Goal: Information Seeking & Learning: Learn about a topic

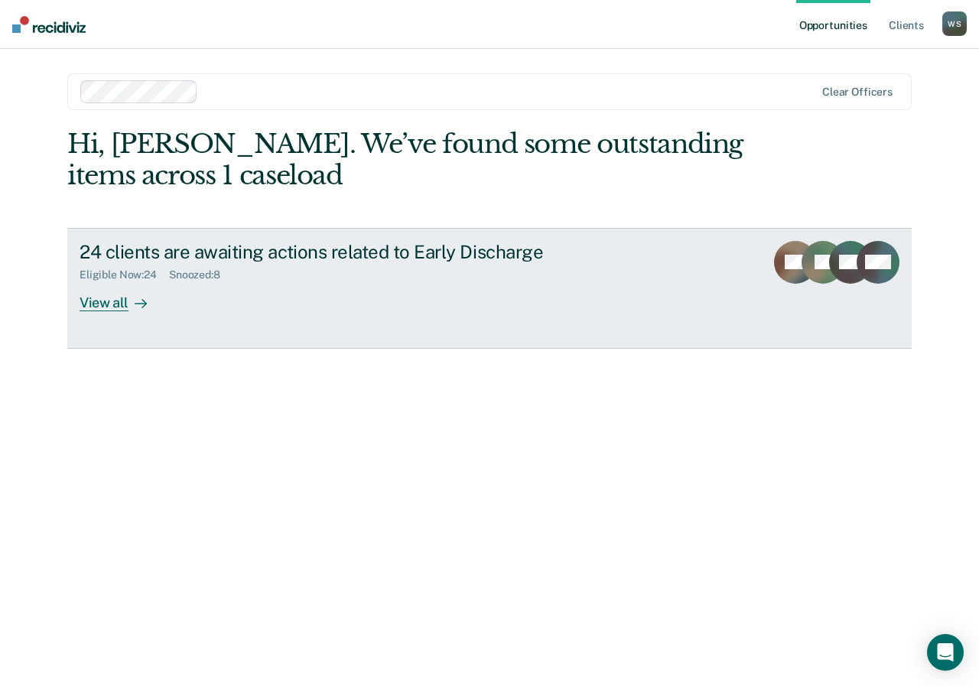
click at [94, 300] on div "View all" at bounding box center [123, 296] width 86 height 30
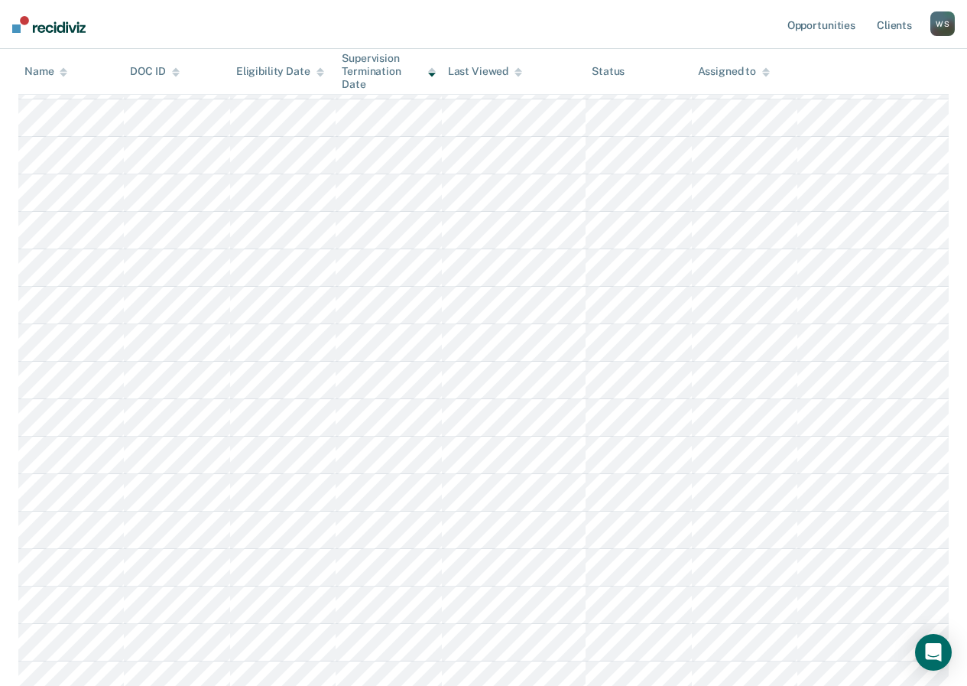
scroll to position [612, 0]
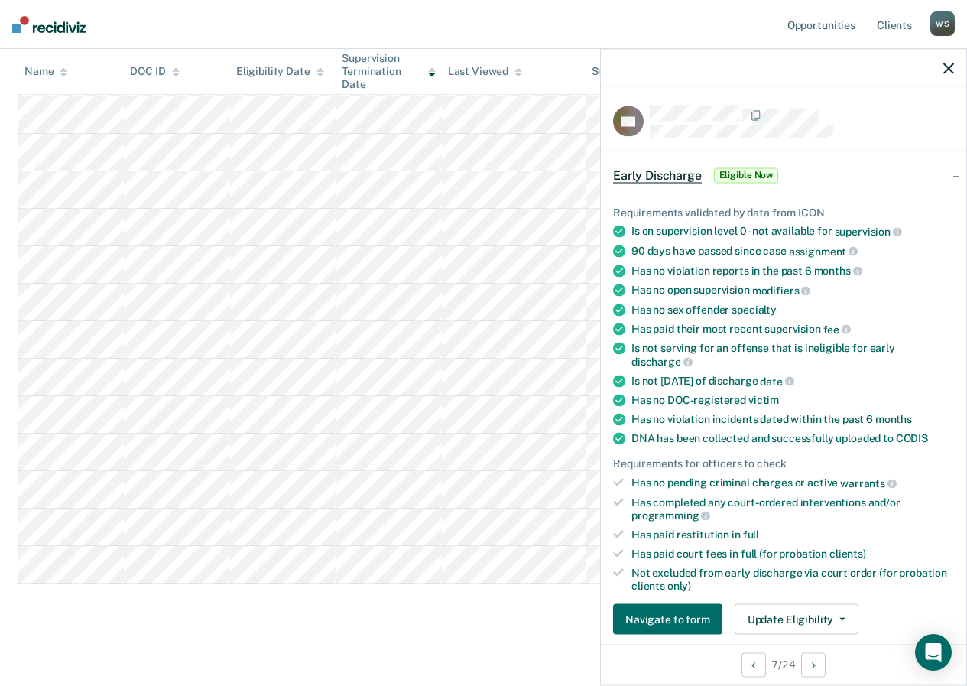
click at [945, 64] on icon "button" at bounding box center [949, 68] width 11 height 11
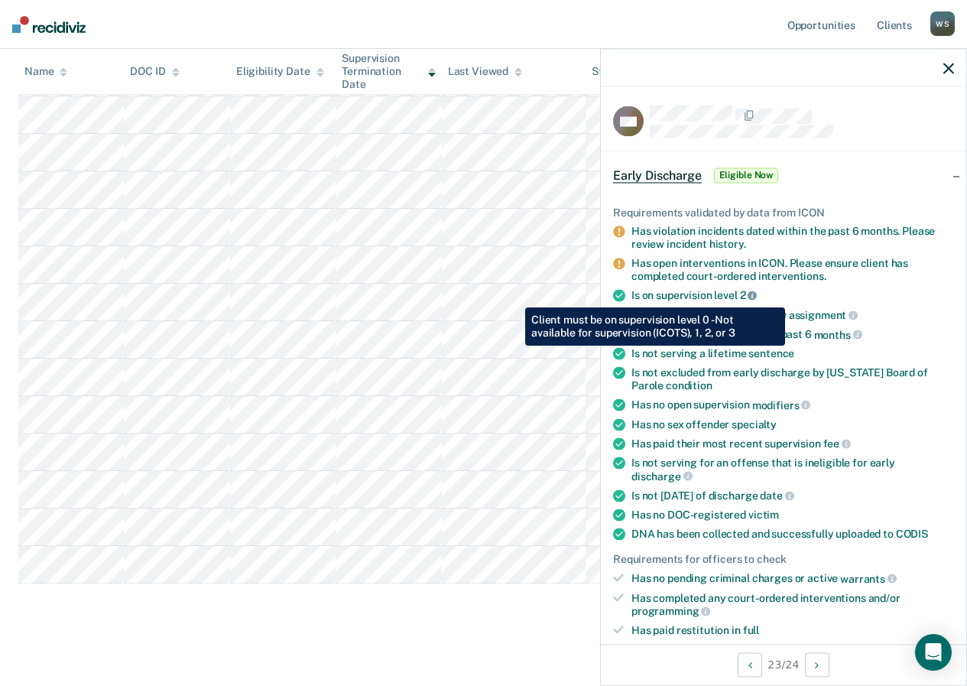
click at [757, 296] on icon at bounding box center [752, 295] width 9 height 9
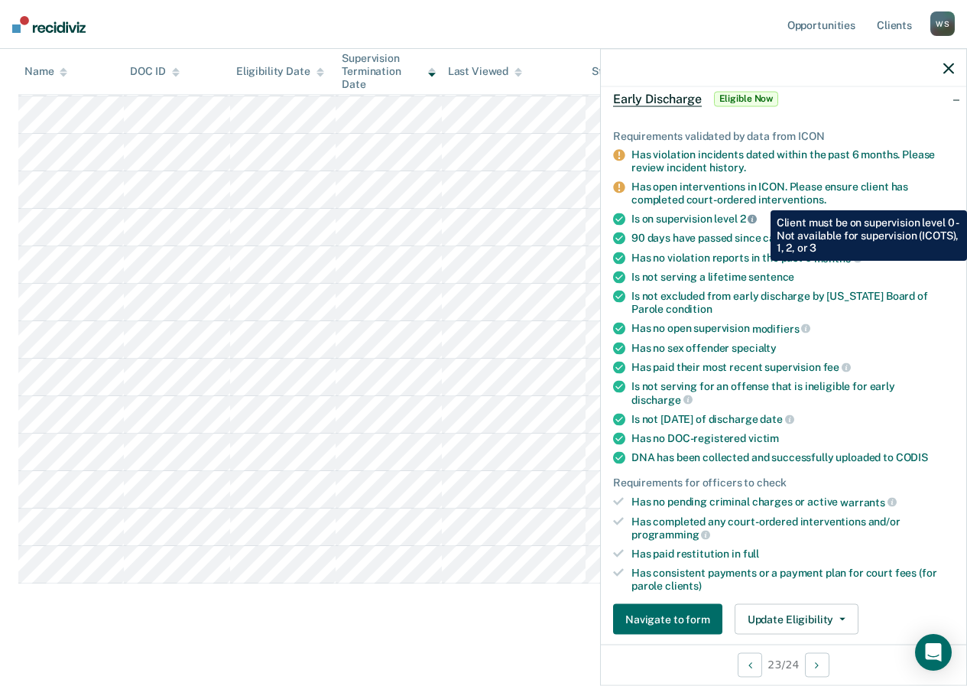
scroll to position [153, 0]
